Goal: Share content: Share content

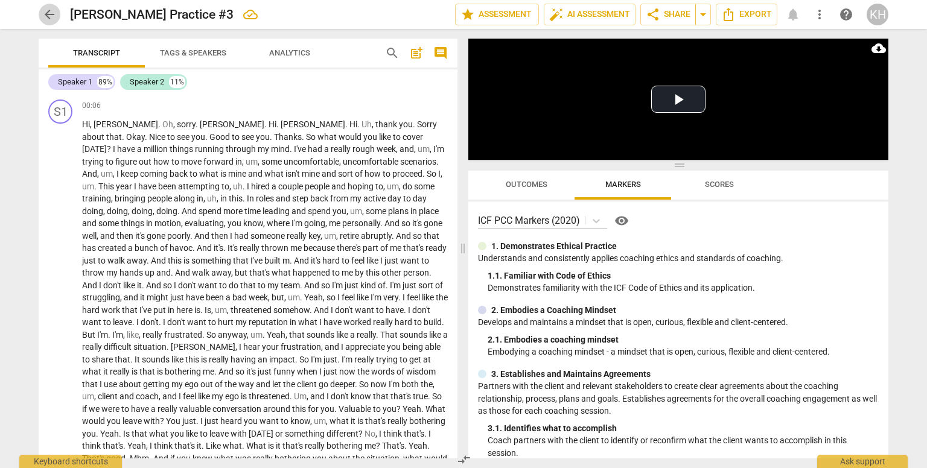
click at [53, 8] on span "arrow_back" at bounding box center [49, 14] width 14 height 14
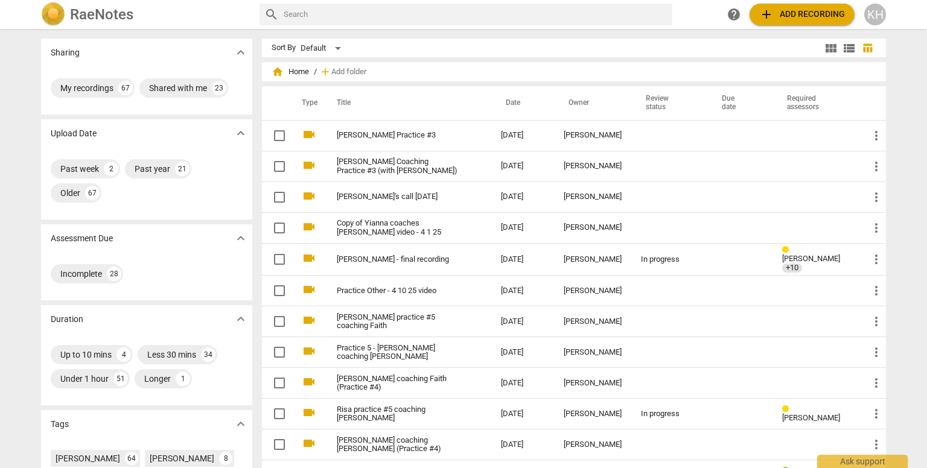
click at [793, 11] on span "add Add recording" at bounding box center [802, 14] width 86 height 14
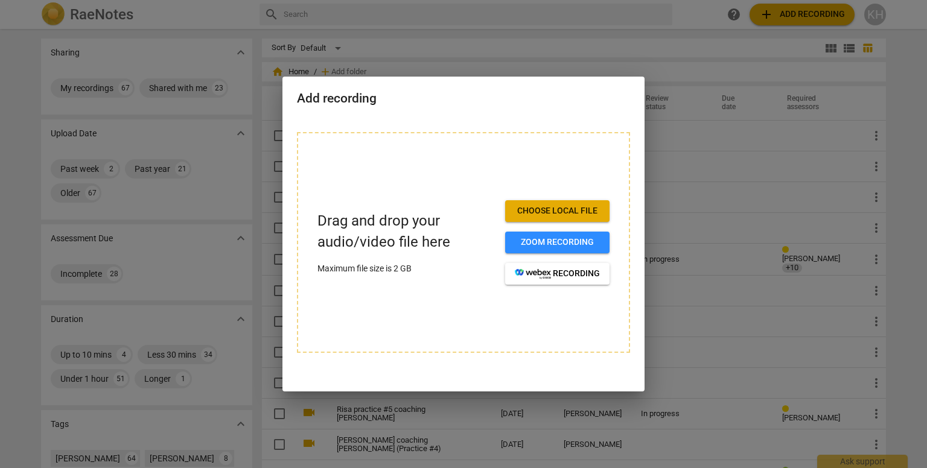
click at [539, 206] on span "Choose local file" at bounding box center [557, 211] width 85 height 12
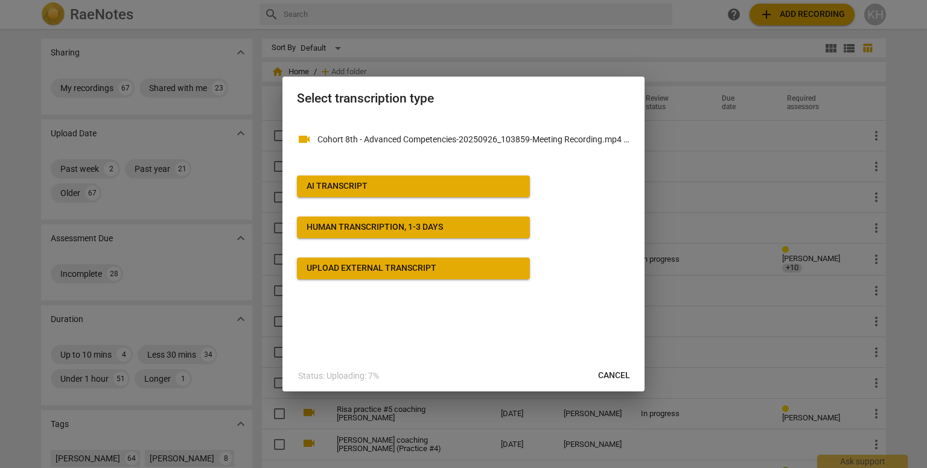
click at [433, 187] on span "AI Transcript" at bounding box center [414, 187] width 214 height 12
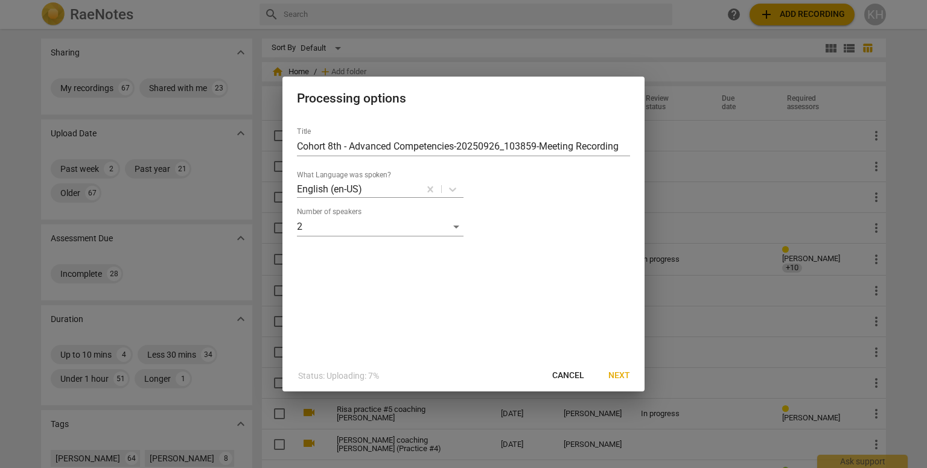
click at [624, 377] on span "Next" at bounding box center [620, 376] width 22 height 12
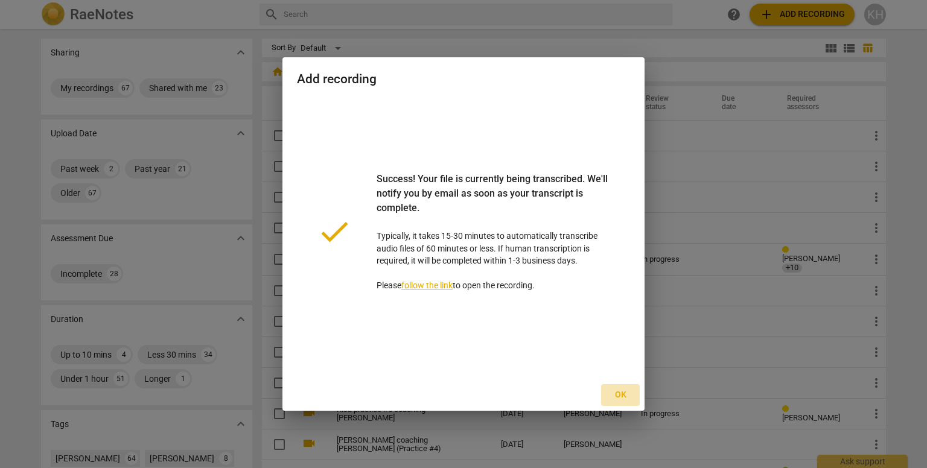
click at [618, 391] on span "Ok" at bounding box center [620, 395] width 19 height 12
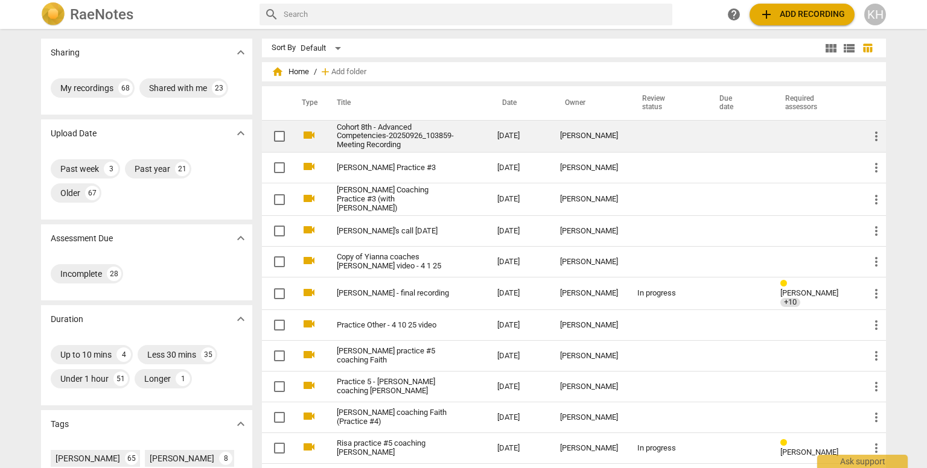
click at [400, 141] on link "Cohort 8th - Advanced Competencies-20250926_103859-Meeting Recording" at bounding box center [395, 136] width 117 height 27
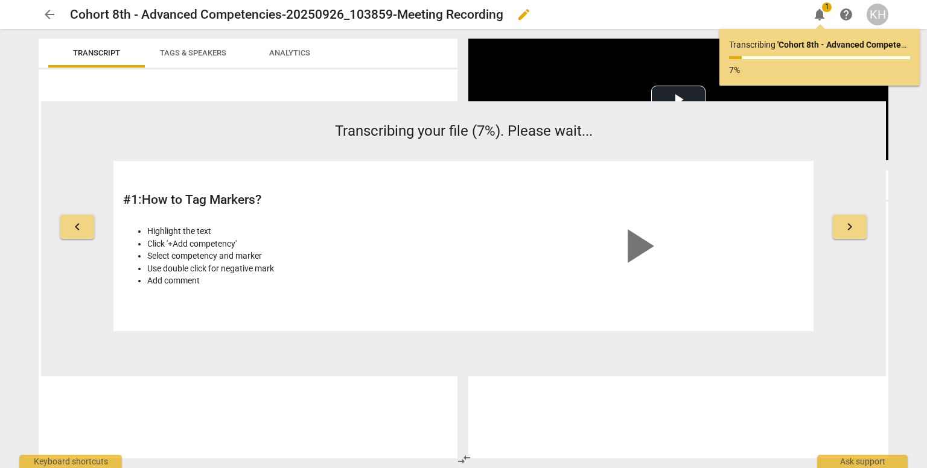
click at [336, 14] on h2 "Cohort 8th - Advanced Competencies-20250926_103859-Meeting Recording" at bounding box center [286, 14] width 433 height 15
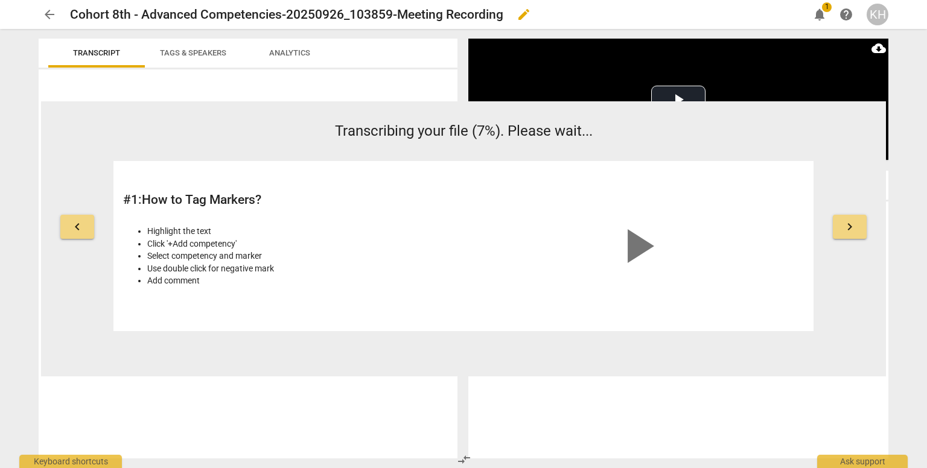
click at [520, 14] on span "edit" at bounding box center [524, 14] width 14 height 14
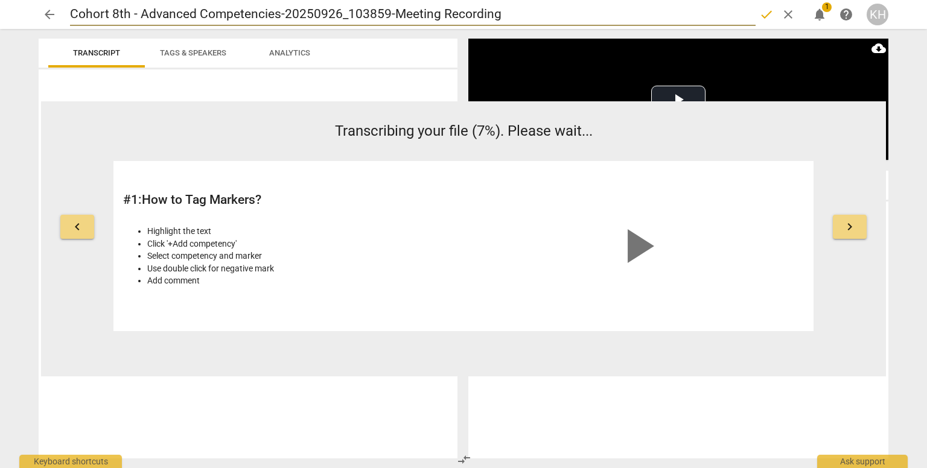
drag, startPoint x: 514, startPoint y: 14, endPoint x: 41, endPoint y: 2, distance: 473.5
click at [41, 2] on div "arrow_back Cohort 8th - Advanced Competencies-20250926_103859-Meeting Recording…" at bounding box center [464, 14] width 908 height 29
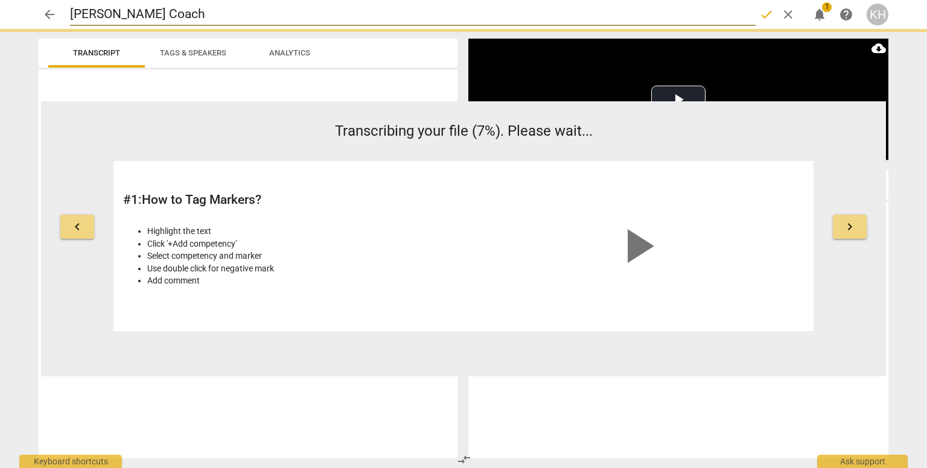
type input "[PERSON_NAME] Coach"
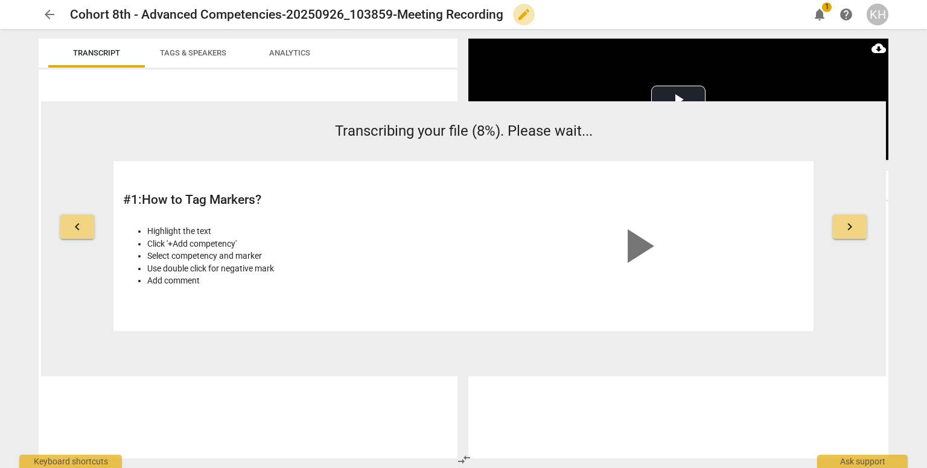
click at [526, 12] on span "edit" at bounding box center [524, 14] width 14 height 14
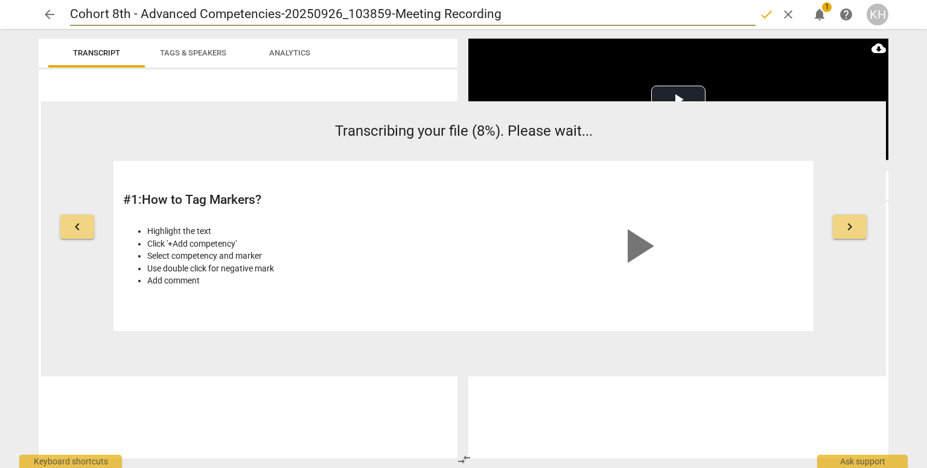
drag, startPoint x: 519, startPoint y: 14, endPoint x: 1, endPoint y: 11, distance: 518.6
click at [1, 11] on header "arrow_back Cohort 8th - Advanced Competencies-20250926_103859-Meeting Recording…" at bounding box center [463, 14] width 927 height 29
type input "[PERSON_NAME] Coach [PERSON_NAME] #3"
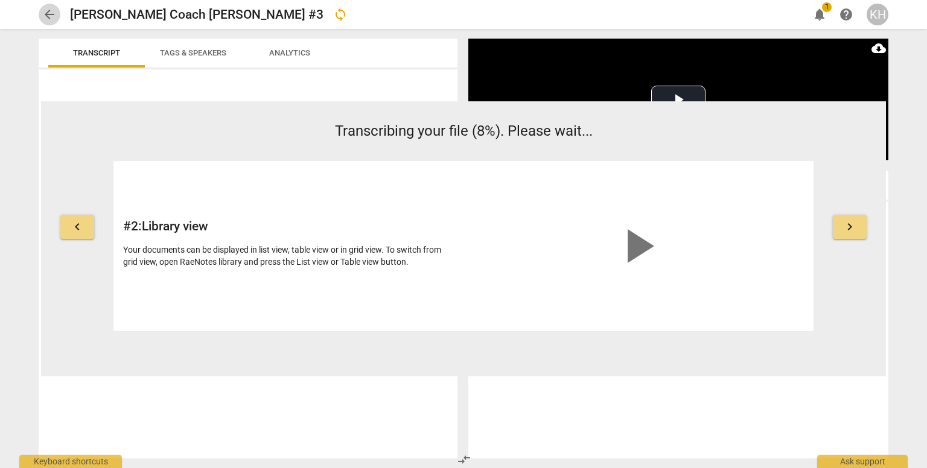
click at [51, 8] on span "arrow_back" at bounding box center [49, 14] width 14 height 14
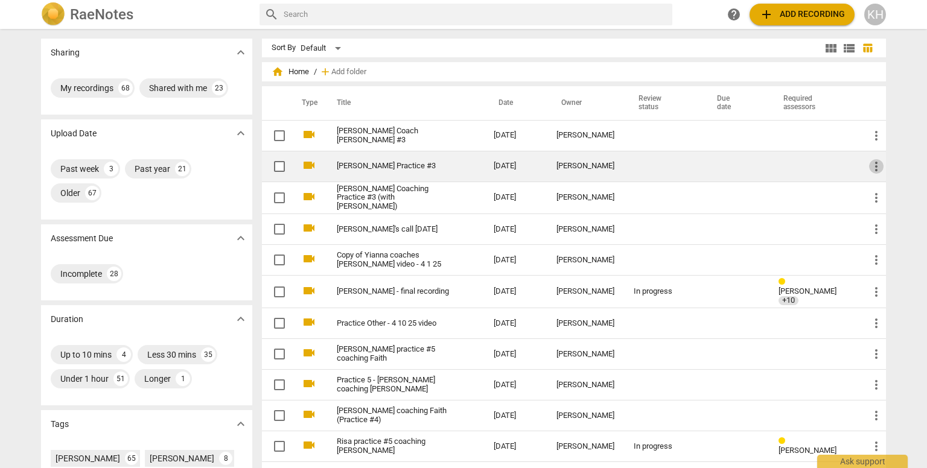
click at [872, 169] on span "more_vert" at bounding box center [876, 166] width 14 height 14
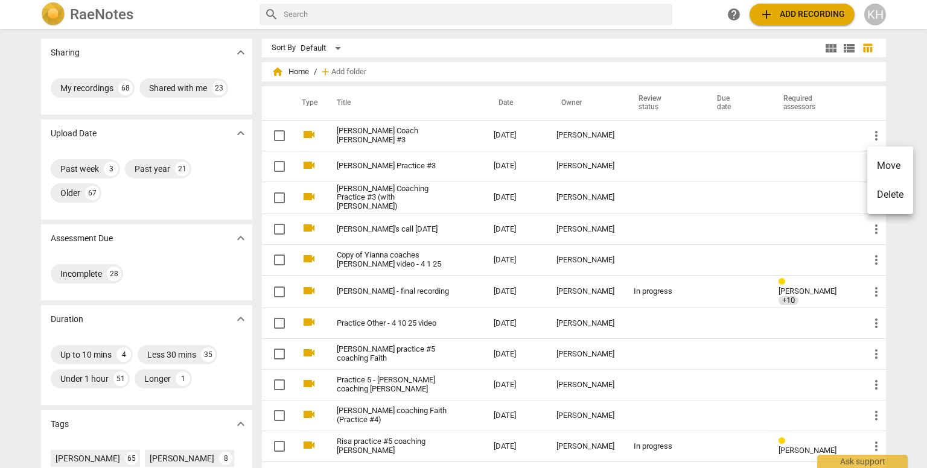
click at [391, 164] on div at bounding box center [463, 234] width 927 height 468
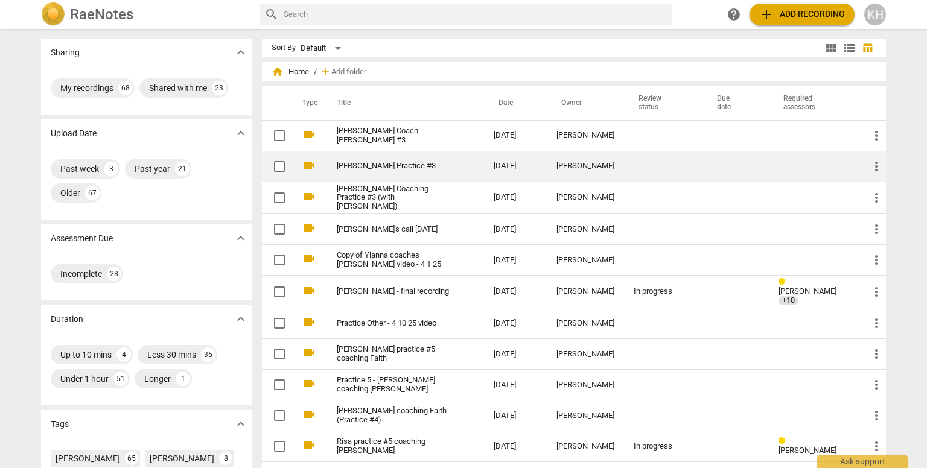
click at [353, 166] on link "[PERSON_NAME] Practice #3" at bounding box center [393, 166] width 113 height 9
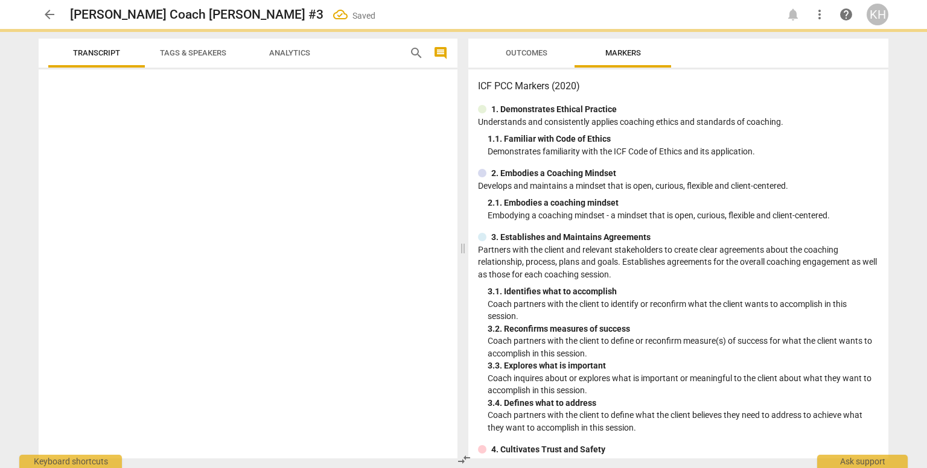
click at [353, 166] on div at bounding box center [248, 266] width 419 height 385
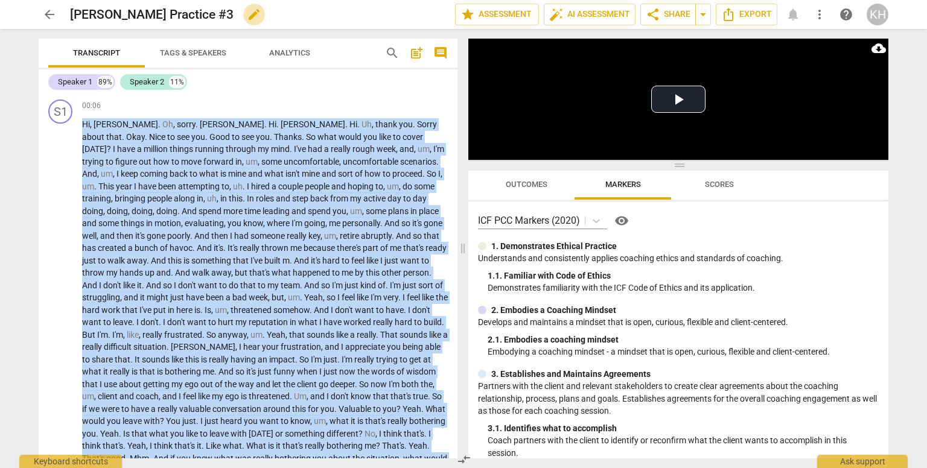
click at [247, 10] on span "edit" at bounding box center [254, 14] width 14 height 14
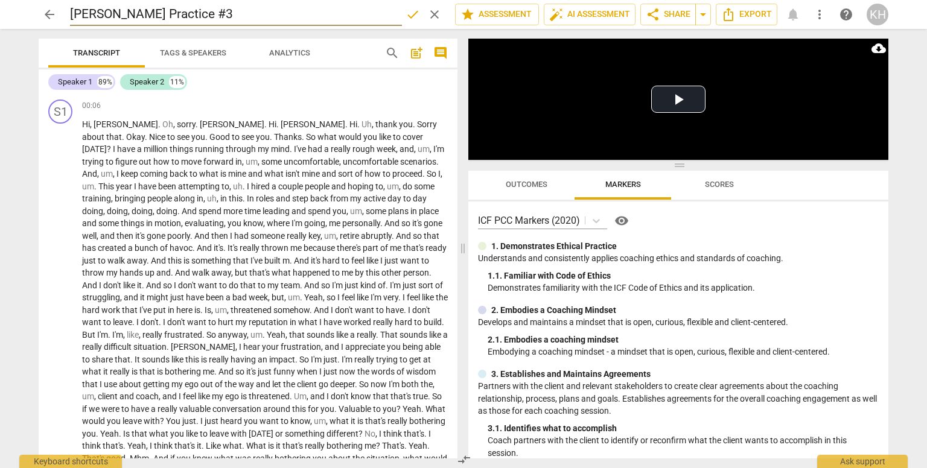
drag, startPoint x: 94, startPoint y: 13, endPoint x: 17, endPoint y: 3, distance: 77.9
click at [17, 3] on div "arrow_back [PERSON_NAME] Practice #3 done clear star Assessment auto_fix_high A…" at bounding box center [464, 14] width 908 height 29
click at [192, 16] on input "[PERSON_NAME] Practice #3" at bounding box center [236, 14] width 332 height 23
type input "[PERSON_NAME] Practice #3"
click at [406, 16] on span "done" at bounding box center [413, 14] width 14 height 14
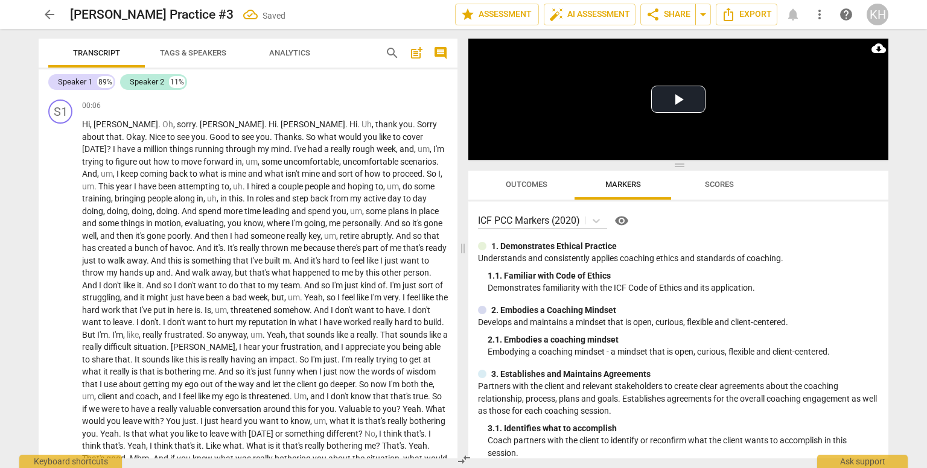
click at [56, 18] on span "arrow_back" at bounding box center [49, 14] width 14 height 14
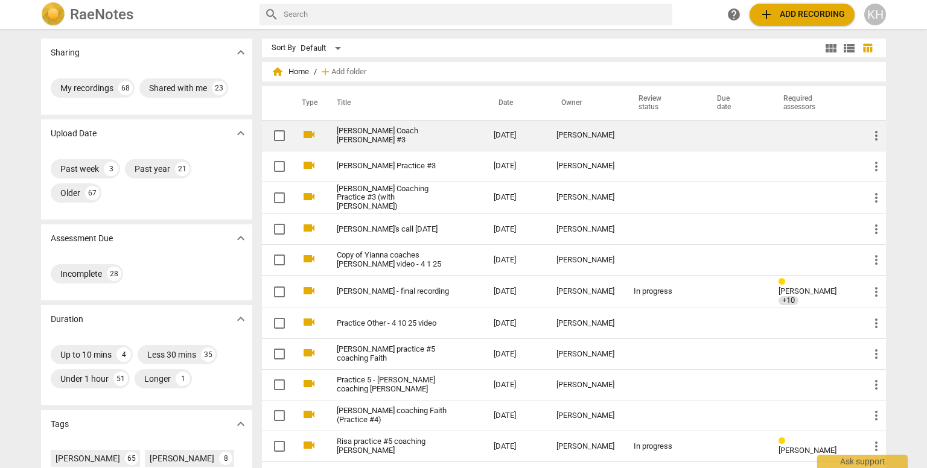
click at [430, 140] on td "[PERSON_NAME] Coach [PERSON_NAME] #3" at bounding box center [403, 135] width 162 height 31
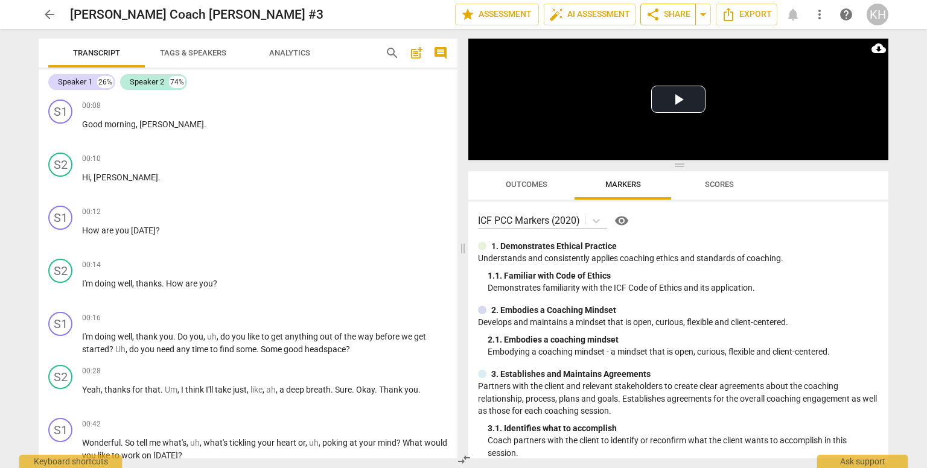
click at [669, 13] on span "share Share" at bounding box center [668, 14] width 45 height 14
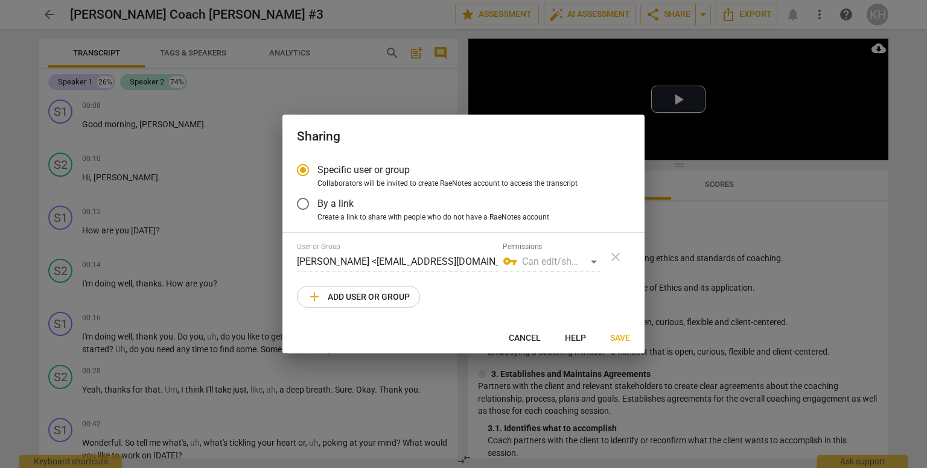
click at [373, 294] on span "add Add user or group" at bounding box center [358, 297] width 103 height 14
radio input "false"
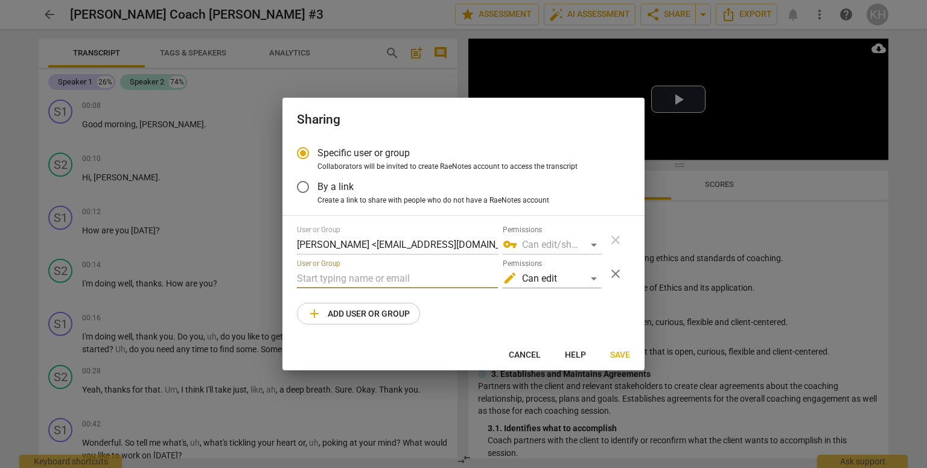
click at [354, 280] on input "text" at bounding box center [397, 278] width 201 height 19
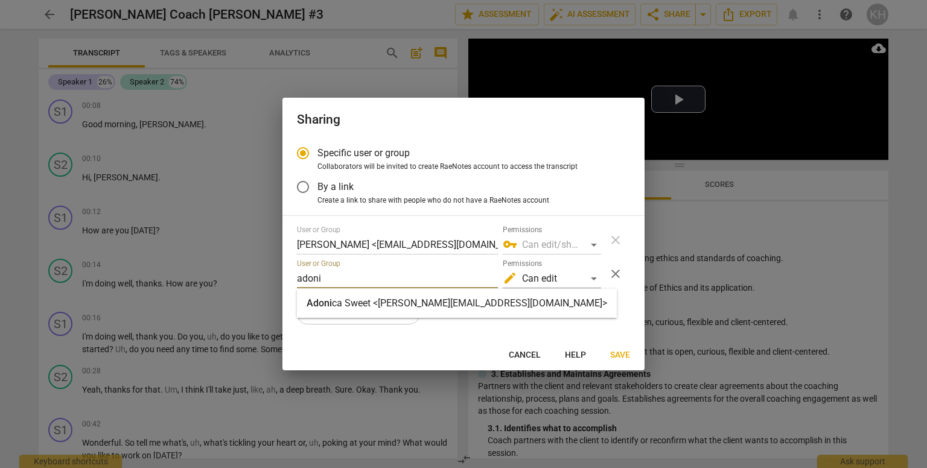
type input "adoni"
click at [391, 302] on strong "ca Sweet <[PERSON_NAME][EMAIL_ADDRESS][DOMAIN_NAME]>" at bounding box center [469, 303] width 275 height 11
radio input "false"
type input "[PERSON_NAME] <[PERSON_NAME][EMAIL_ADDRESS][DOMAIN_NAME]>"
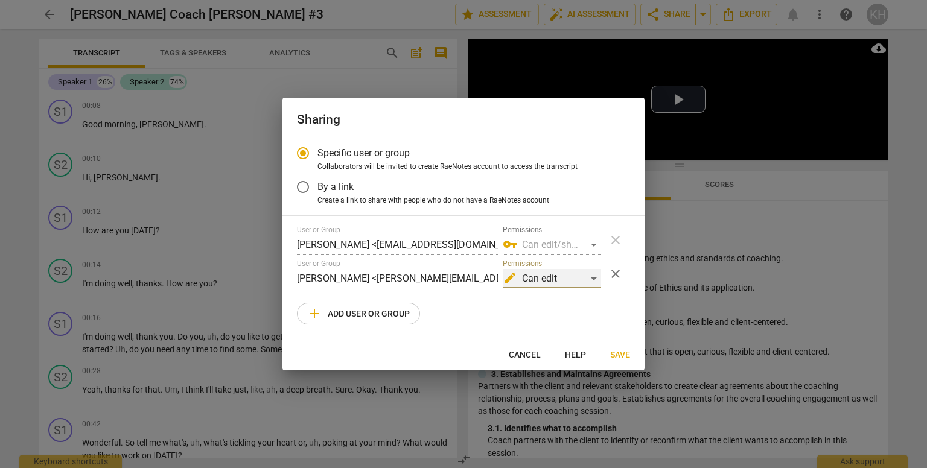
click at [547, 280] on div "edit Can edit" at bounding box center [552, 278] width 98 height 19
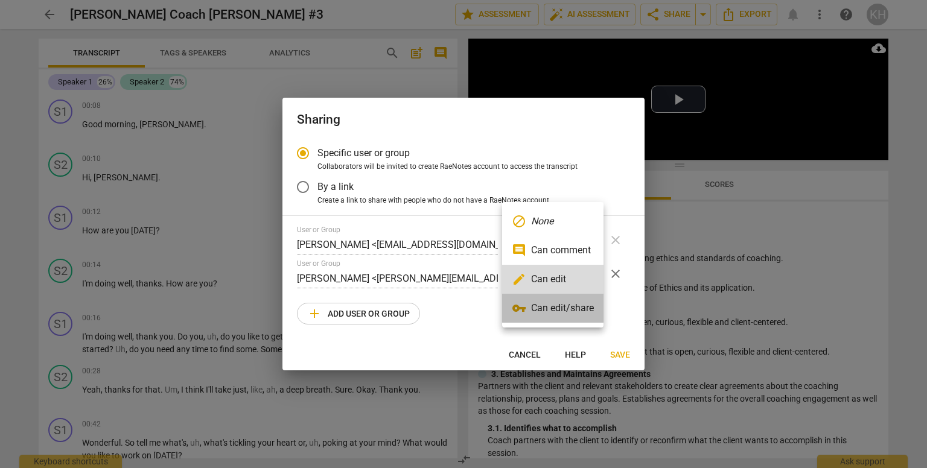
click at [559, 313] on li "vpn_key Can edit/share" at bounding box center [552, 308] width 101 height 29
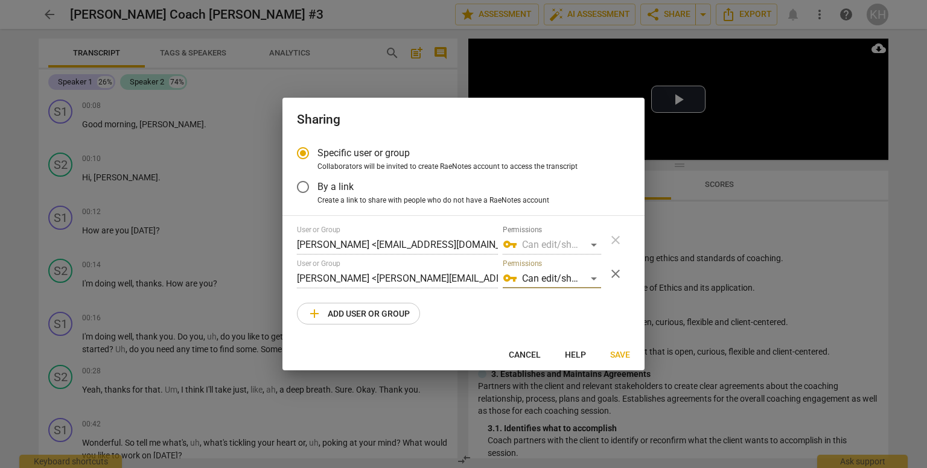
click at [626, 355] on span "Save" at bounding box center [620, 356] width 20 height 12
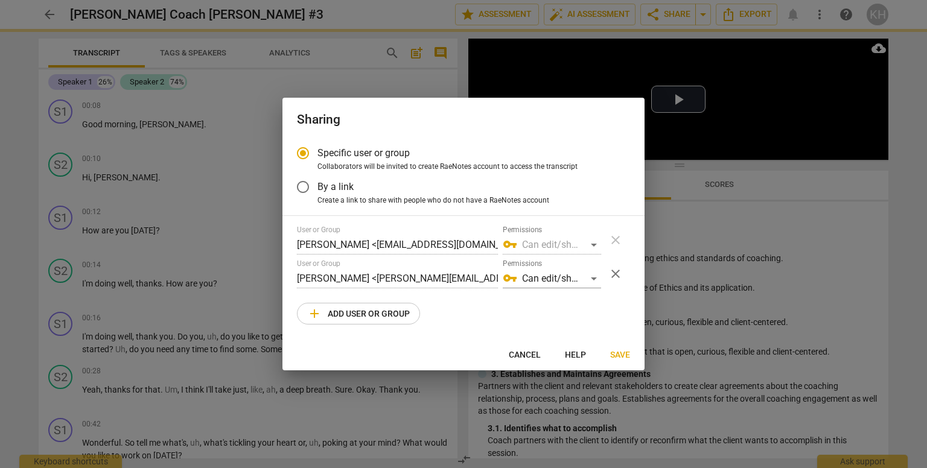
radio input "false"
